Goal: Information Seeking & Learning: Learn about a topic

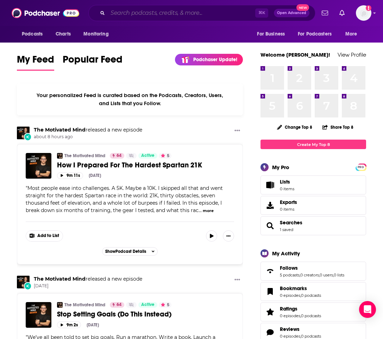
click at [137, 13] on input "Search podcasts, credits, & more..." at bounding box center [181, 12] width 147 height 11
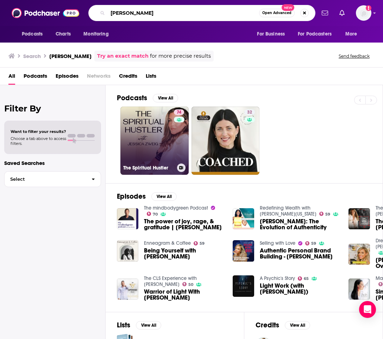
type input "[PERSON_NAME]"
click at [158, 121] on link "74 The Spiritual Hustler" at bounding box center [154, 141] width 68 height 68
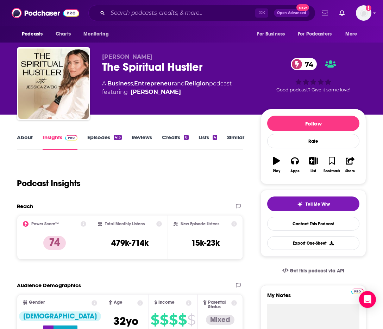
click at [24, 135] on link "About" at bounding box center [25, 142] width 16 height 16
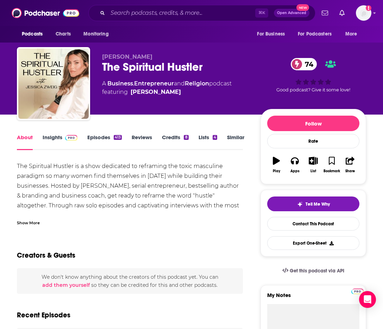
click at [31, 224] on div "Show More" at bounding box center [28, 222] width 23 height 7
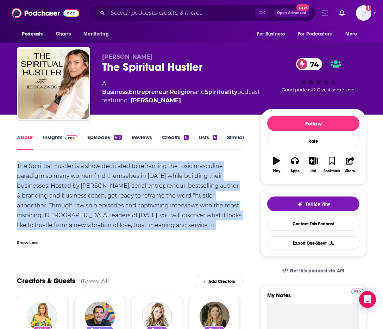
drag, startPoint x: 14, startPoint y: 163, endPoint x: 160, endPoint y: 225, distance: 157.8
copy div "The Spiritual Hustler is a show dedicated to reframing the toxic masculine para…"
click at [51, 138] on link "Insights" at bounding box center [60, 142] width 35 height 16
